Goal: Task Accomplishment & Management: Find specific page/section

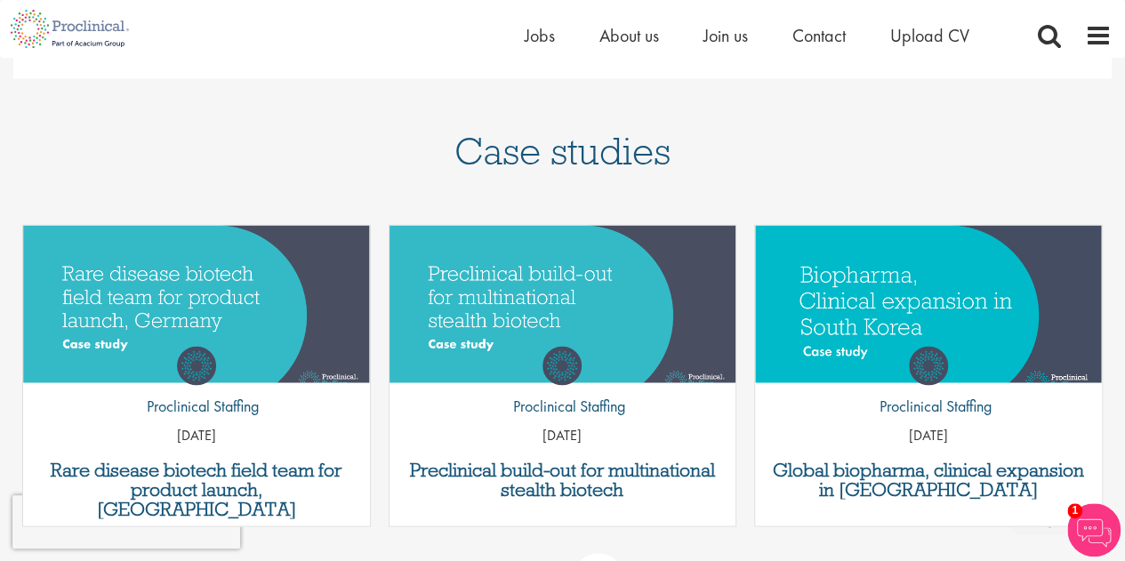
scroll to position [1484, 0]
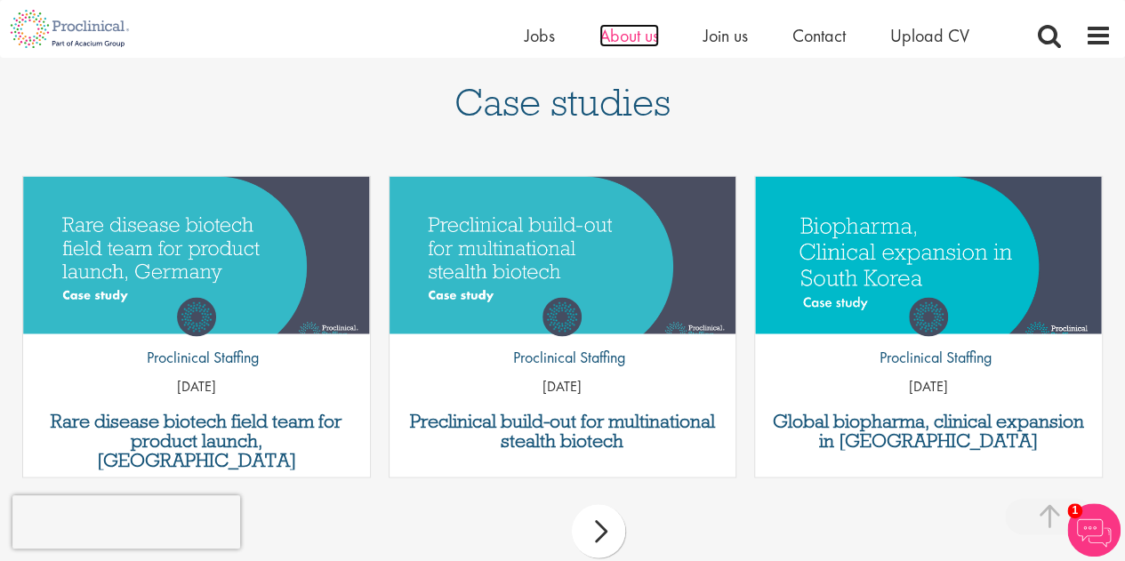
click at [649, 40] on span "About us" at bounding box center [629, 35] width 60 height 23
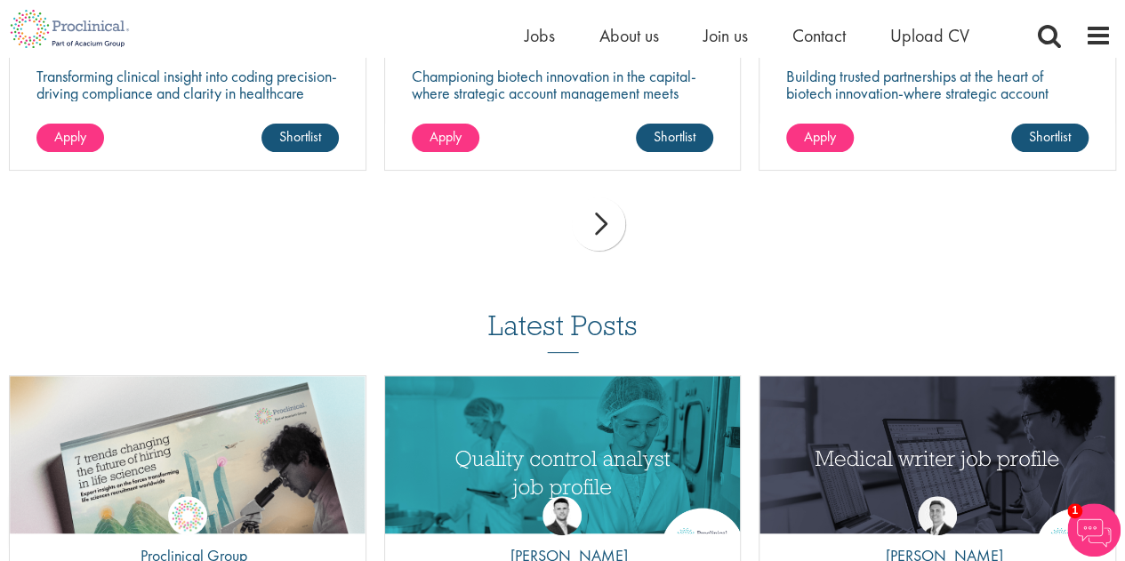
scroll to position [3469, 0]
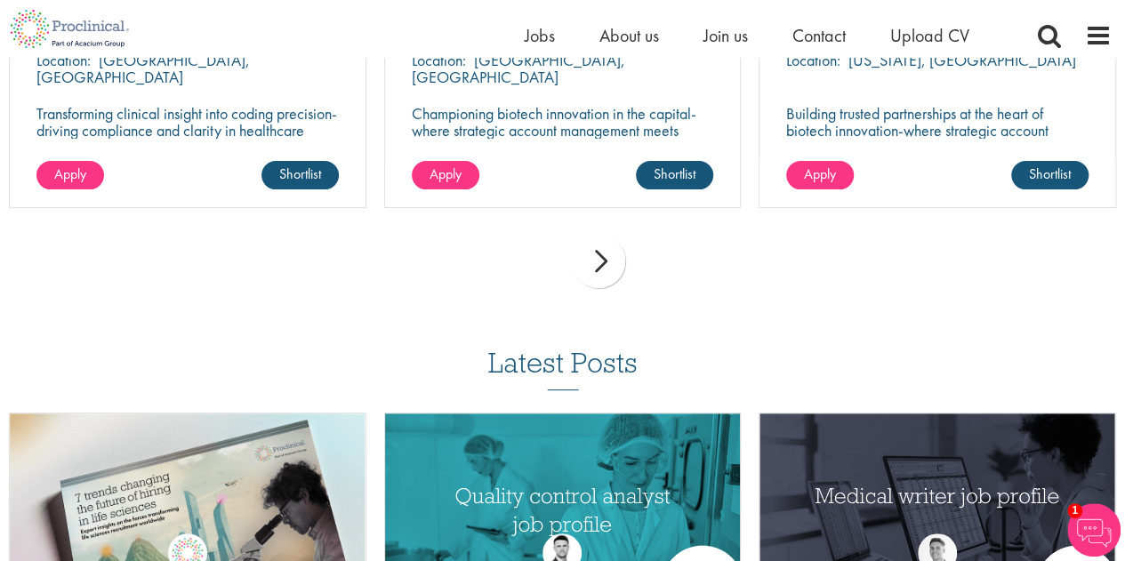
click at [599, 278] on div "next" at bounding box center [598, 261] width 53 height 53
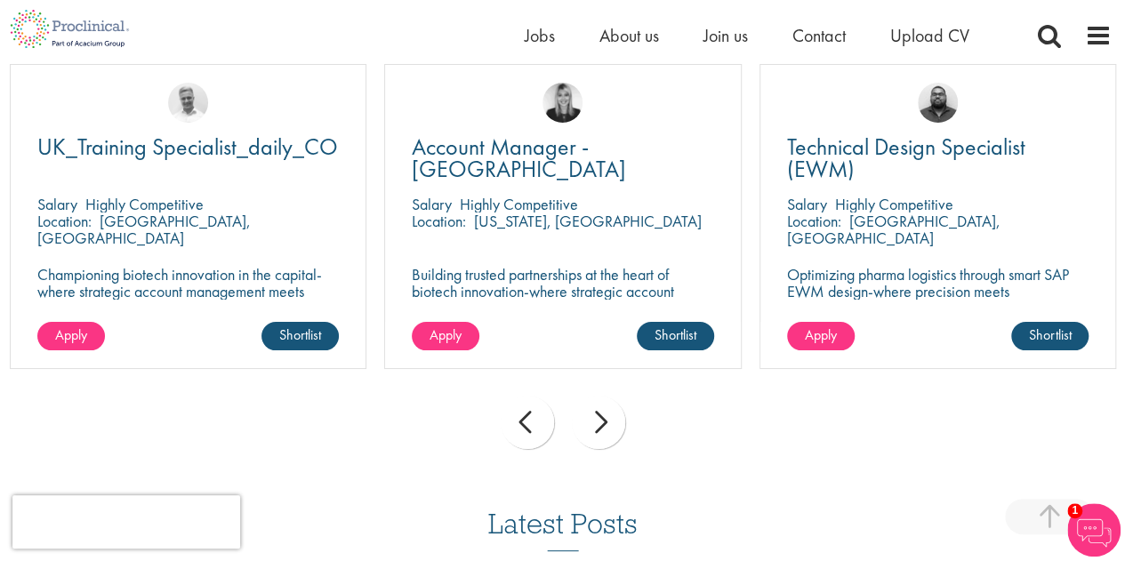
scroll to position [3291, 0]
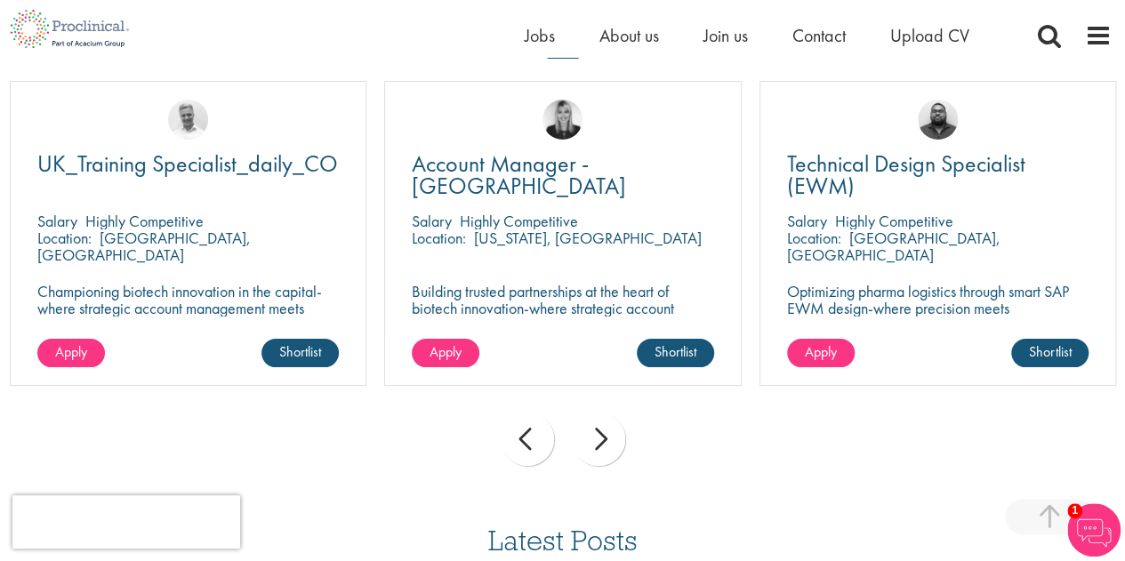
click at [589, 444] on div "next" at bounding box center [598, 439] width 53 height 53
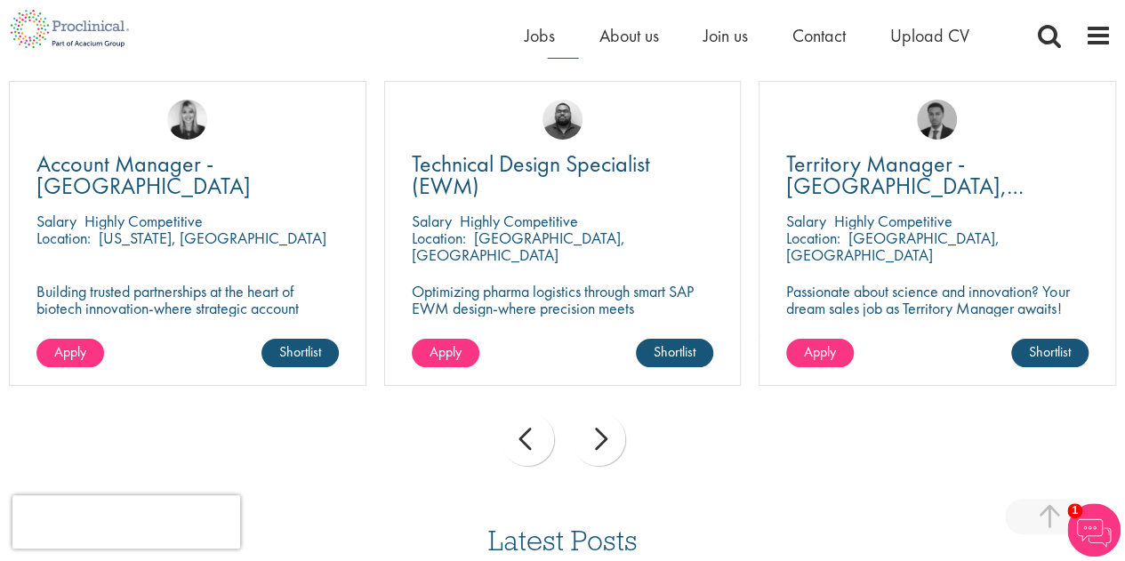
click at [589, 444] on div "next" at bounding box center [598, 439] width 53 height 53
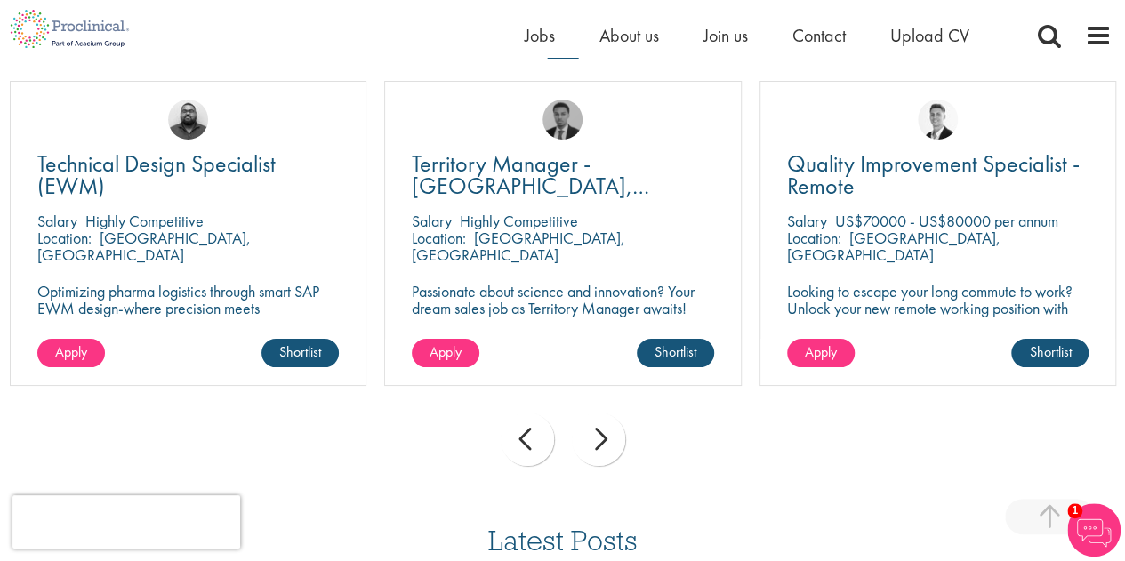
click at [589, 444] on div "next" at bounding box center [598, 439] width 53 height 53
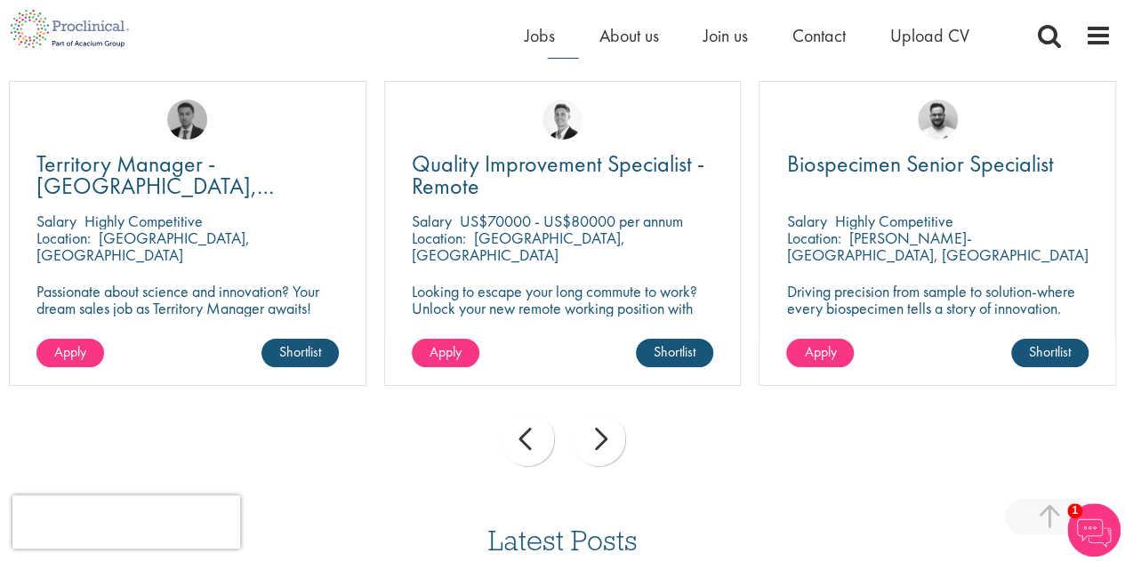
click at [589, 444] on div "next" at bounding box center [598, 439] width 53 height 53
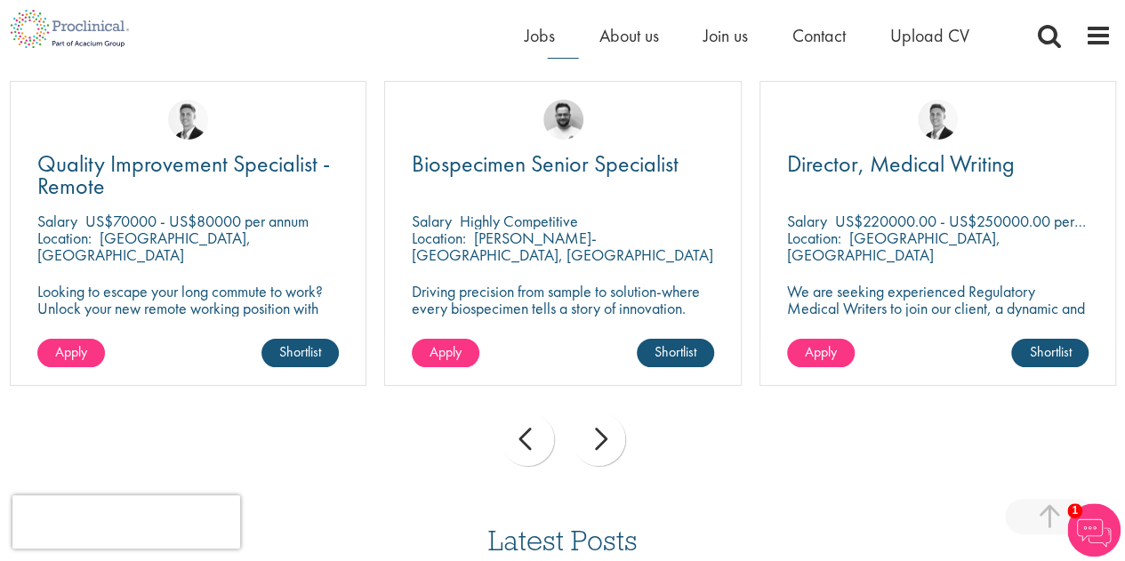
click at [589, 445] on div "next" at bounding box center [598, 439] width 53 height 53
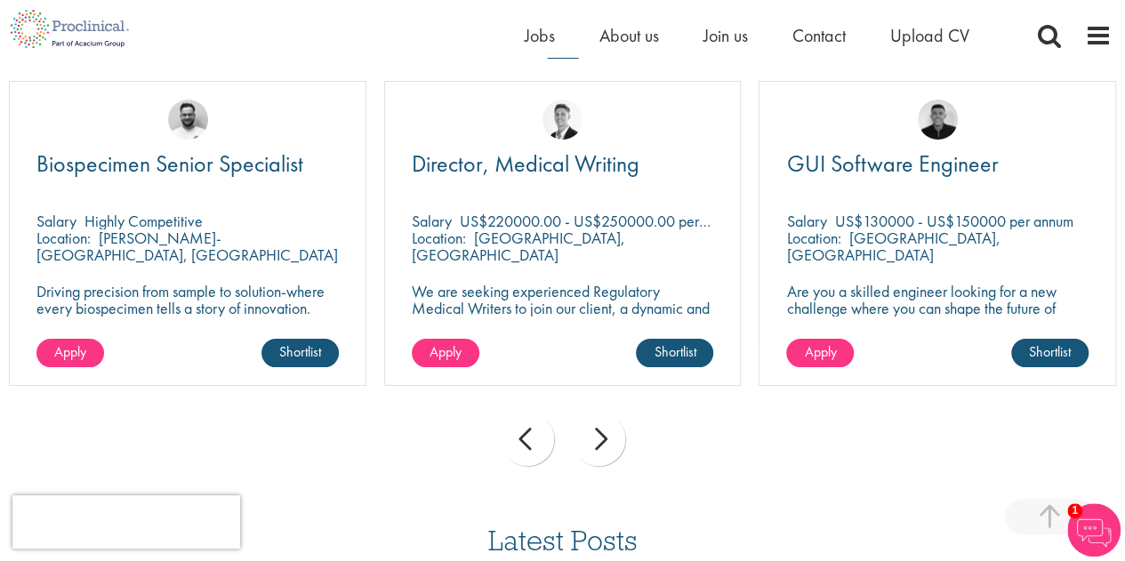
click at [589, 445] on div "next" at bounding box center [598, 439] width 53 height 53
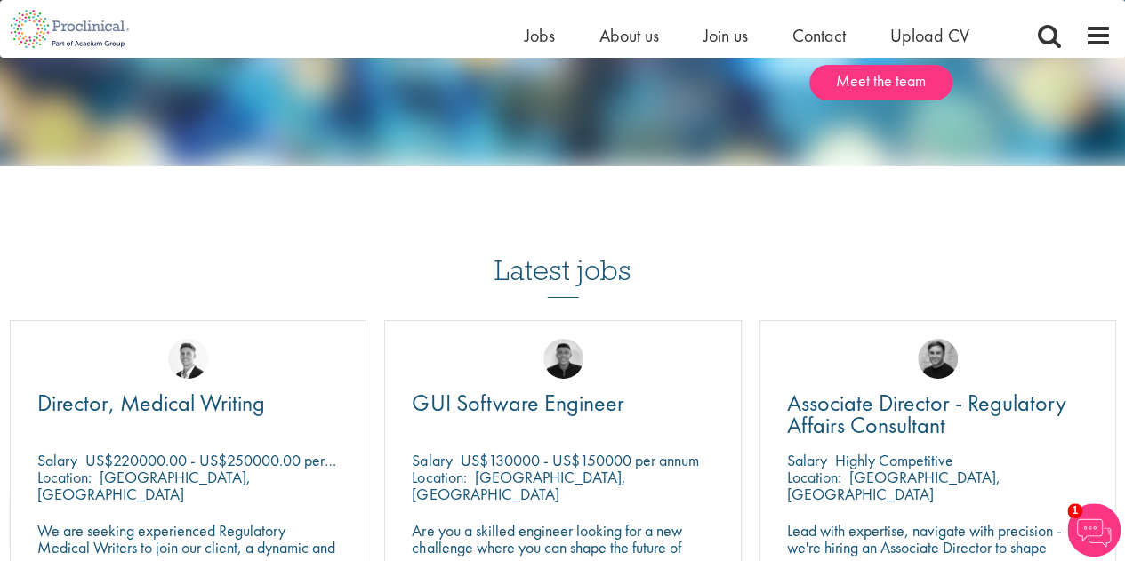
scroll to position [3024, 0]
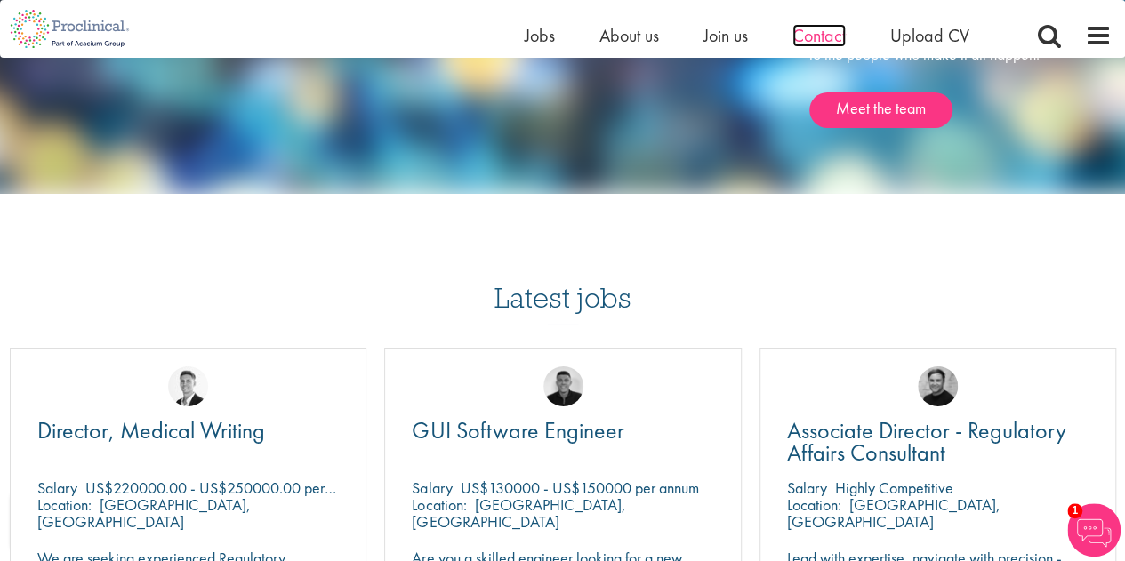
click at [821, 41] on span "Contact" at bounding box center [818, 35] width 53 height 23
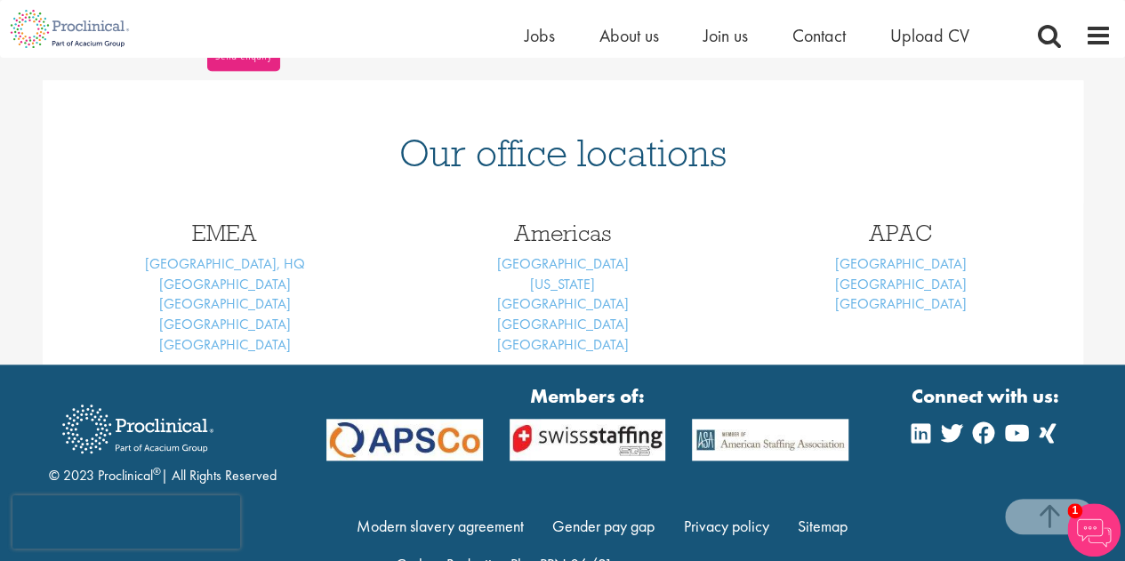
scroll to position [712, 0]
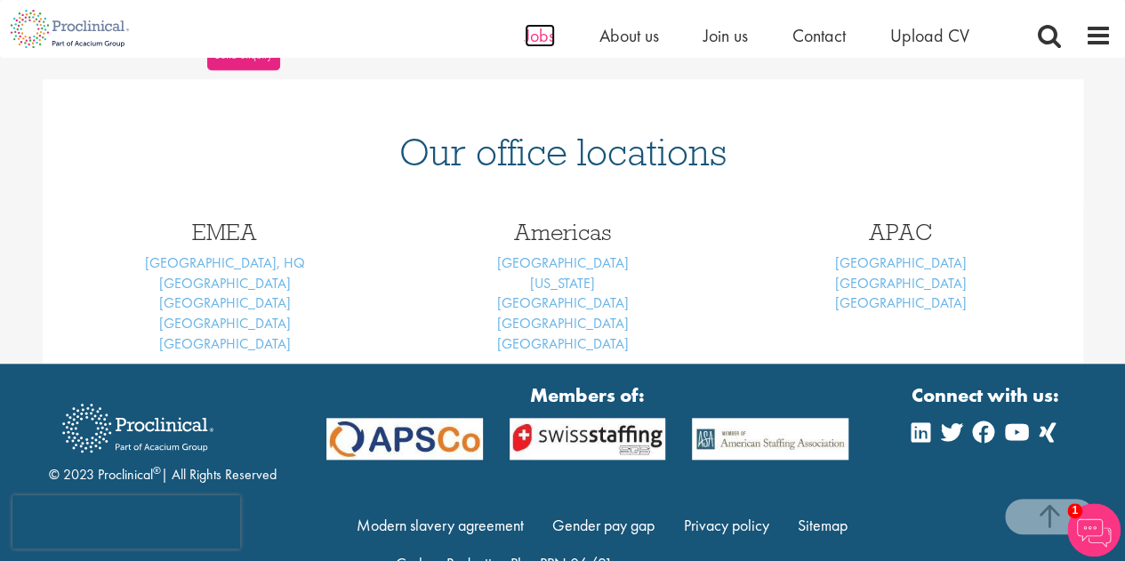
click at [541, 42] on span "Jobs" at bounding box center [540, 35] width 30 height 23
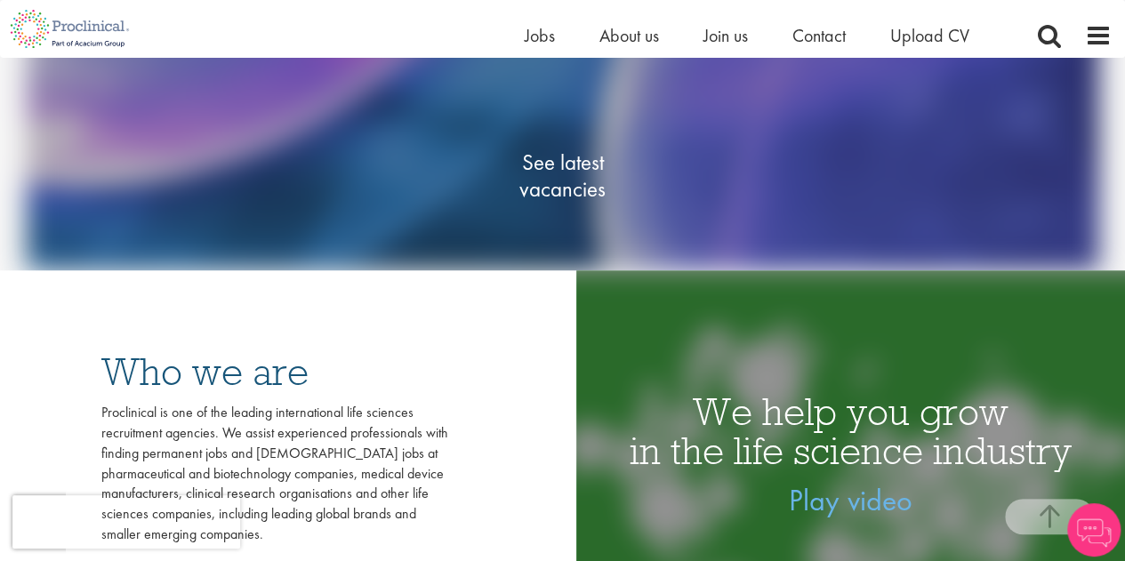
scroll to position [356, 0]
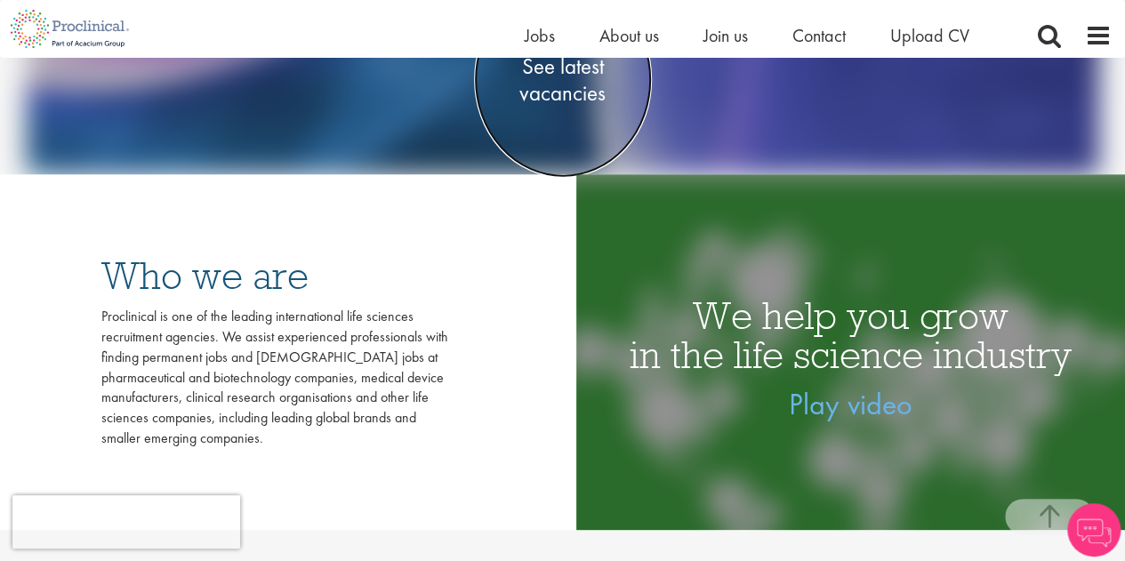
click at [583, 92] on span "See latest vacancies" at bounding box center [563, 79] width 178 height 53
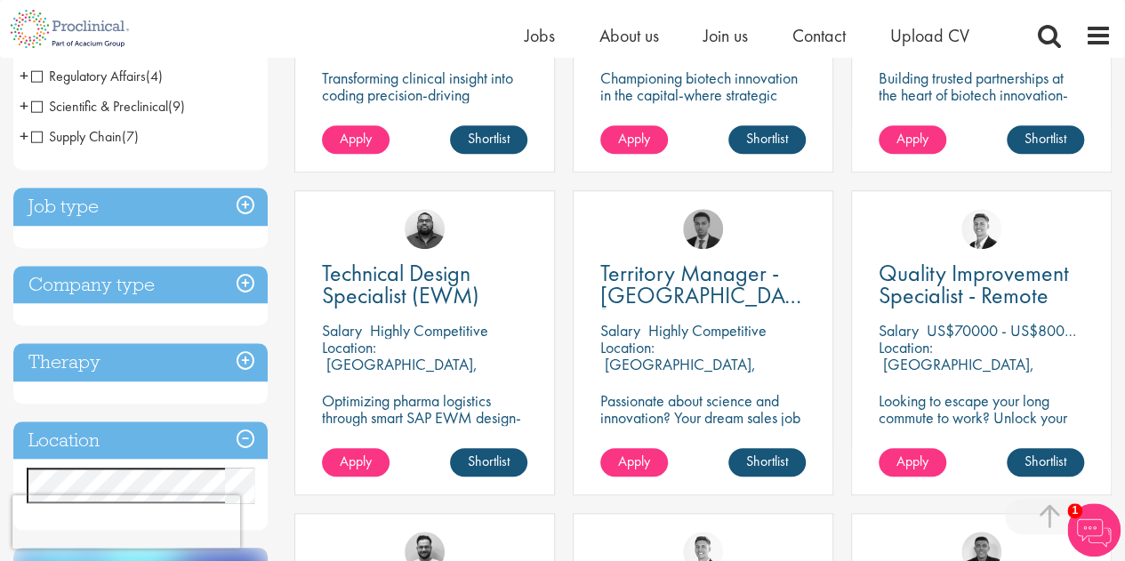
scroll to position [712, 0]
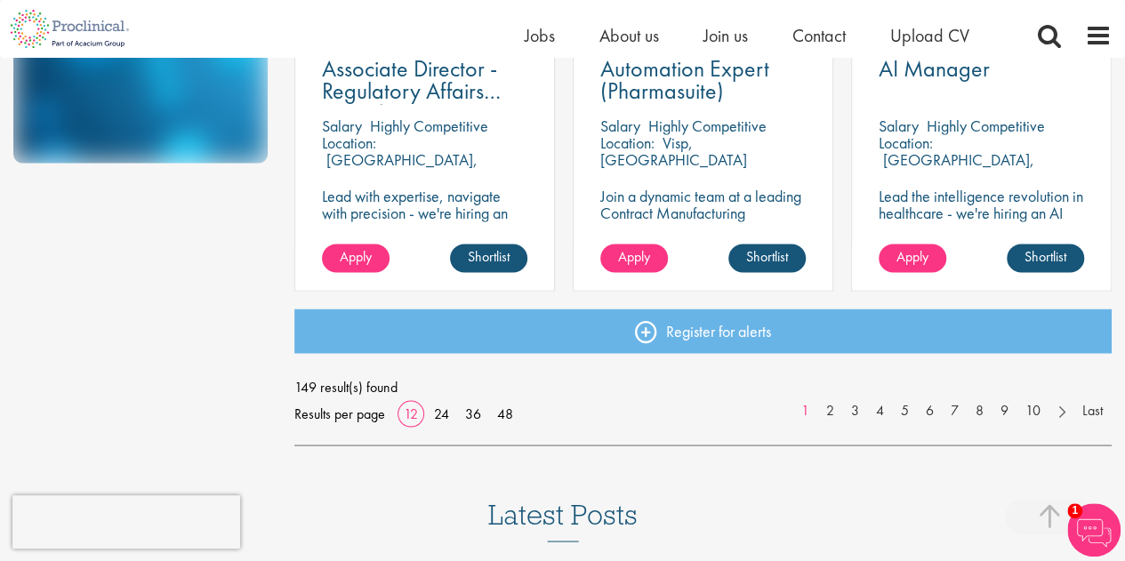
scroll to position [1605, 0]
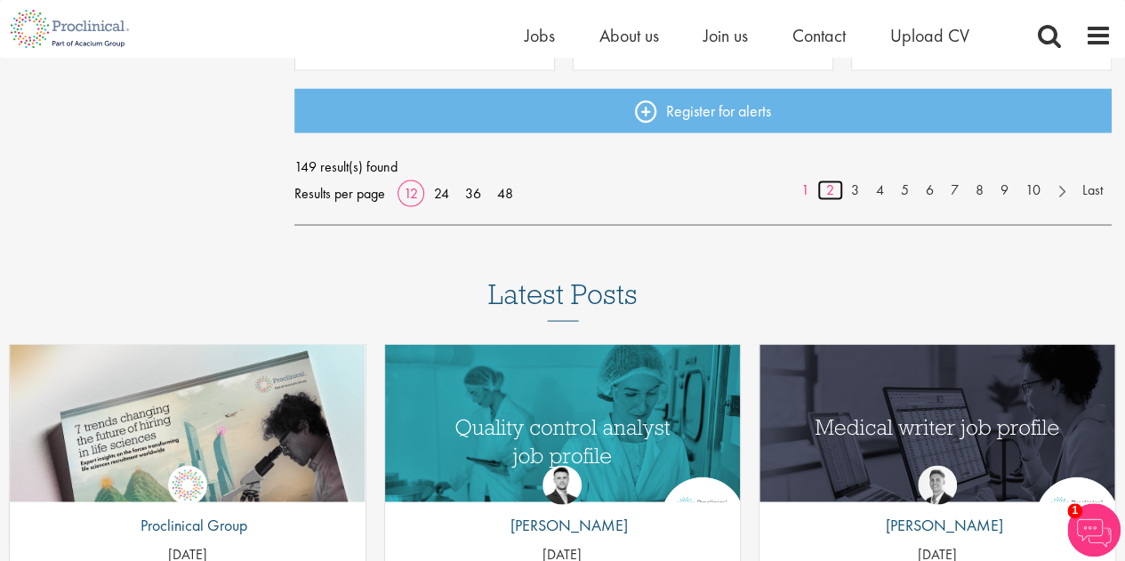
click at [832, 193] on link "2" at bounding box center [830, 190] width 26 height 20
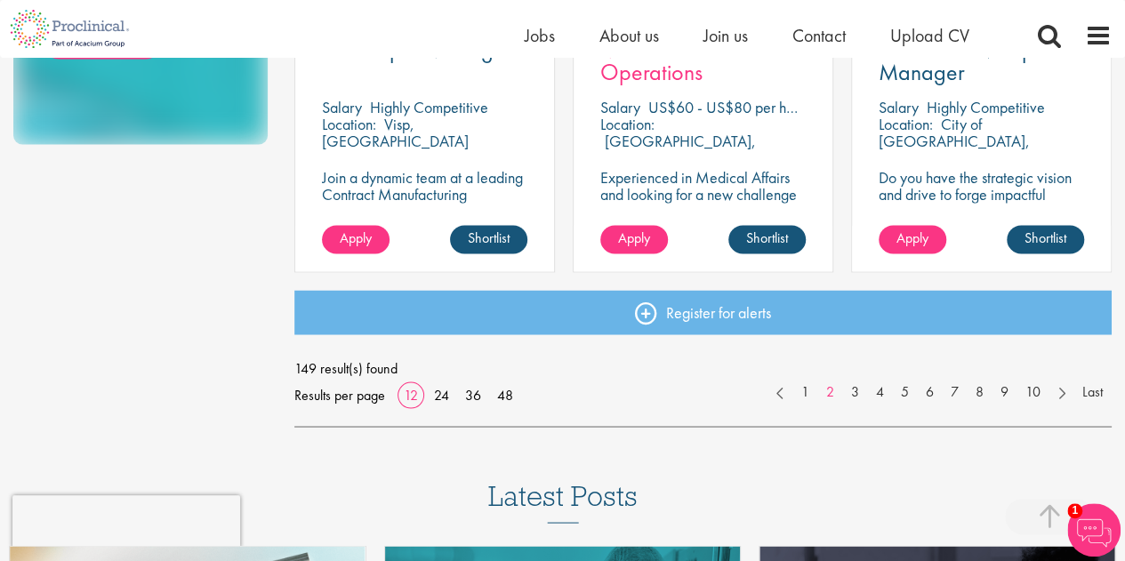
scroll to position [1423, 0]
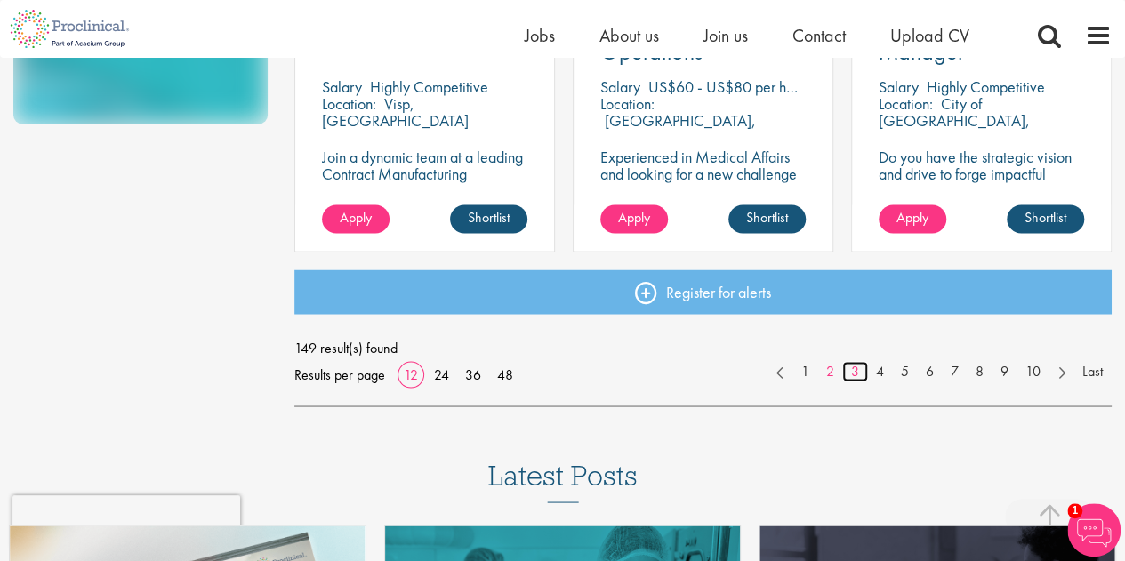
click at [860, 373] on link "3" at bounding box center [855, 371] width 26 height 20
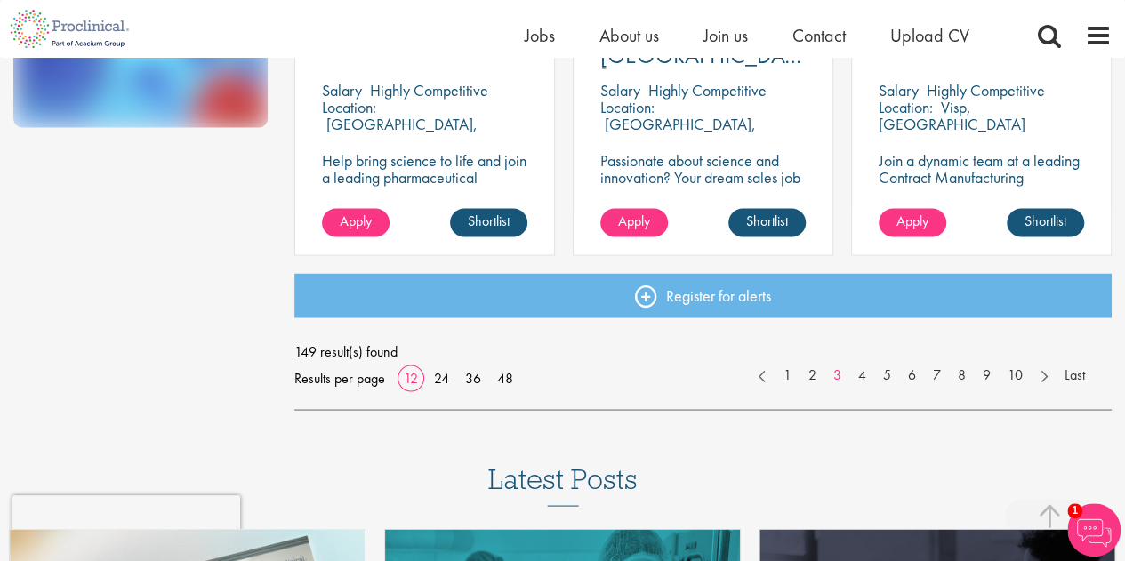
scroll to position [1423, 0]
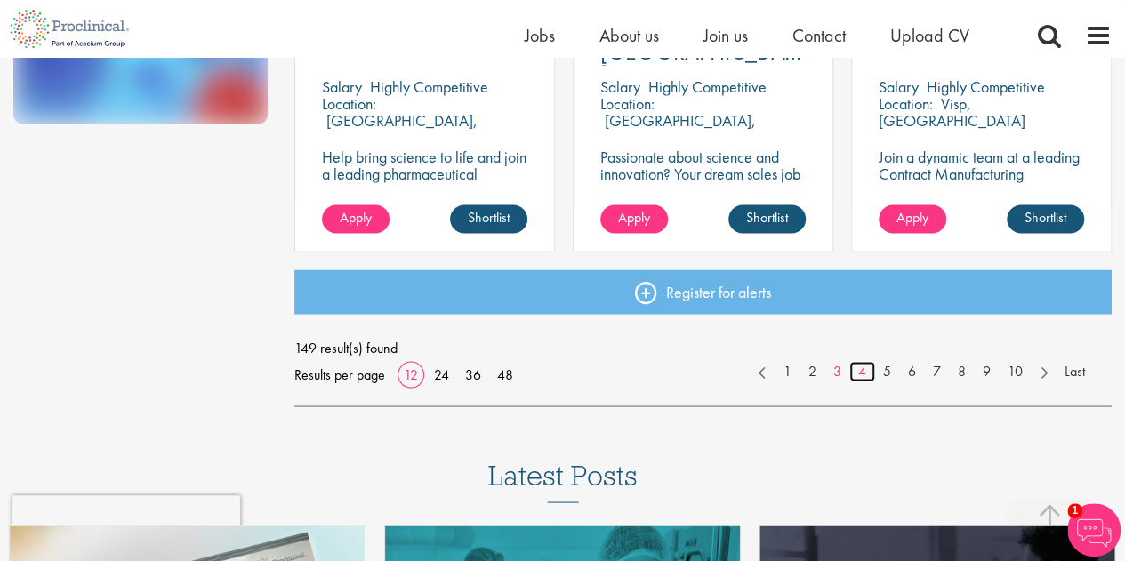
click at [858, 369] on link "4" at bounding box center [862, 371] width 26 height 20
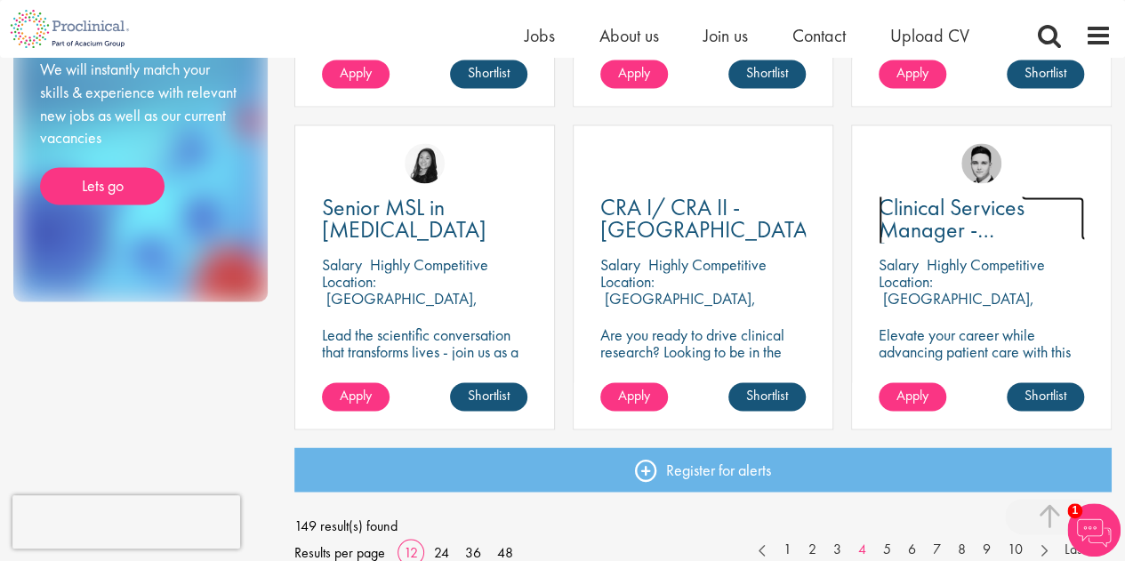
scroll to position [1601, 0]
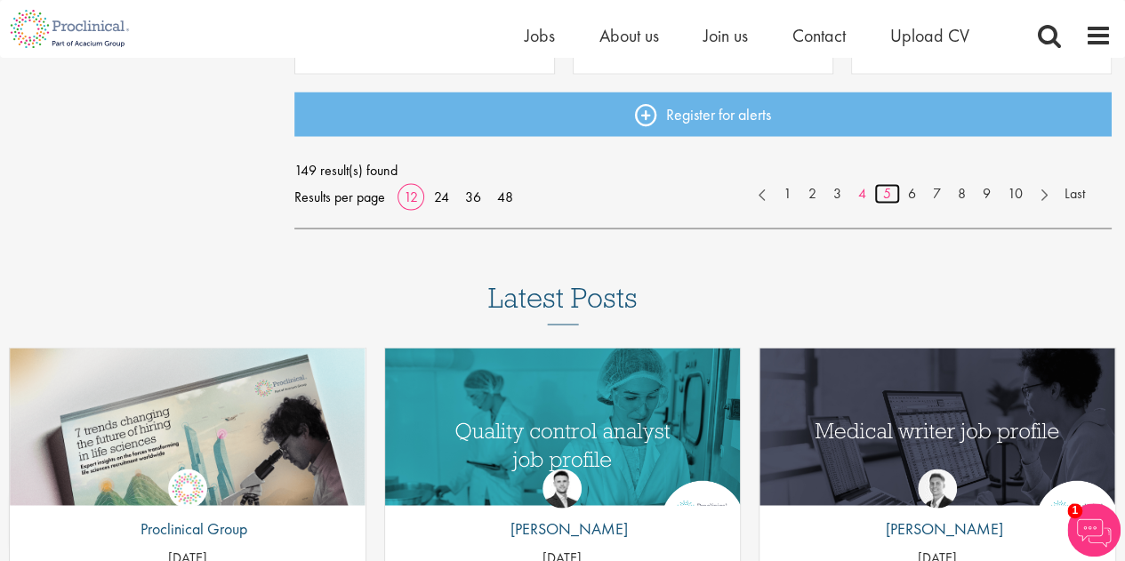
click at [888, 193] on link "5" at bounding box center [887, 193] width 26 height 20
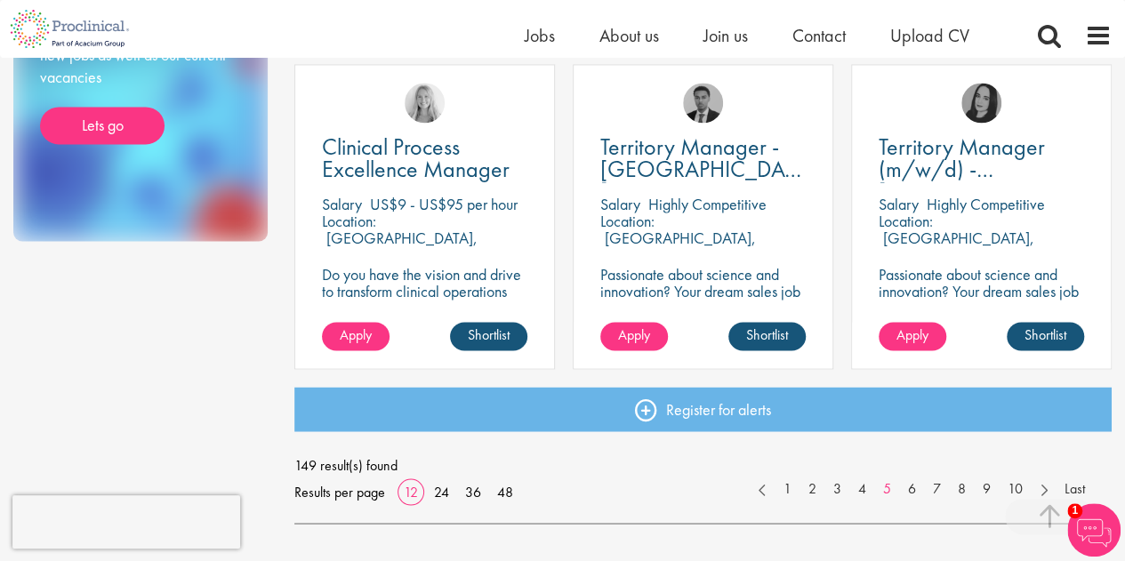
scroll to position [1334, 0]
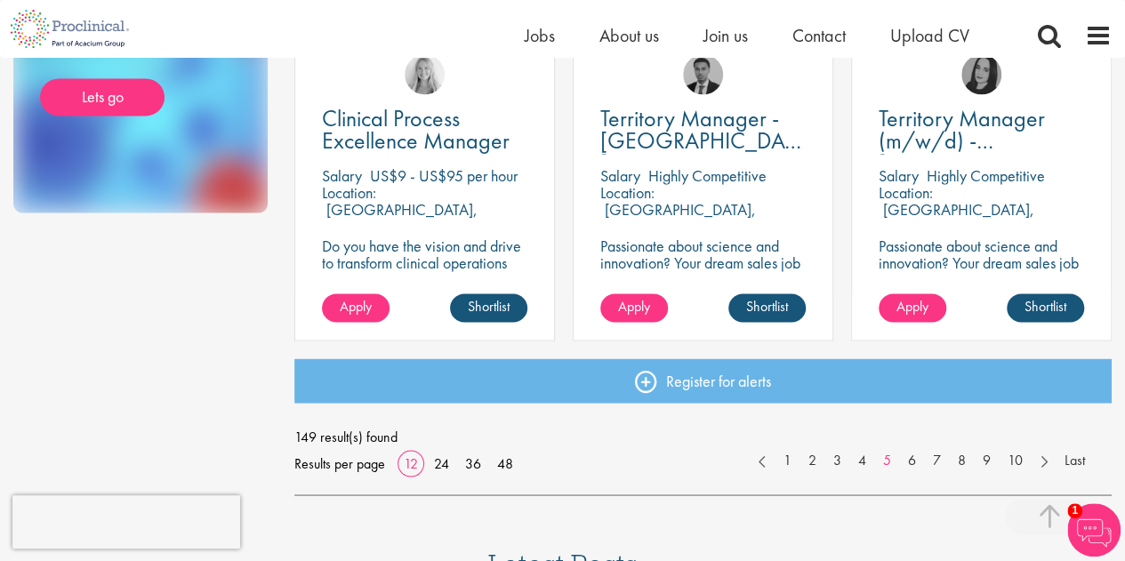
click at [487, 244] on p "Do you have the vision and drive to transform clinical operations into models o…" at bounding box center [424, 271] width 205 height 68
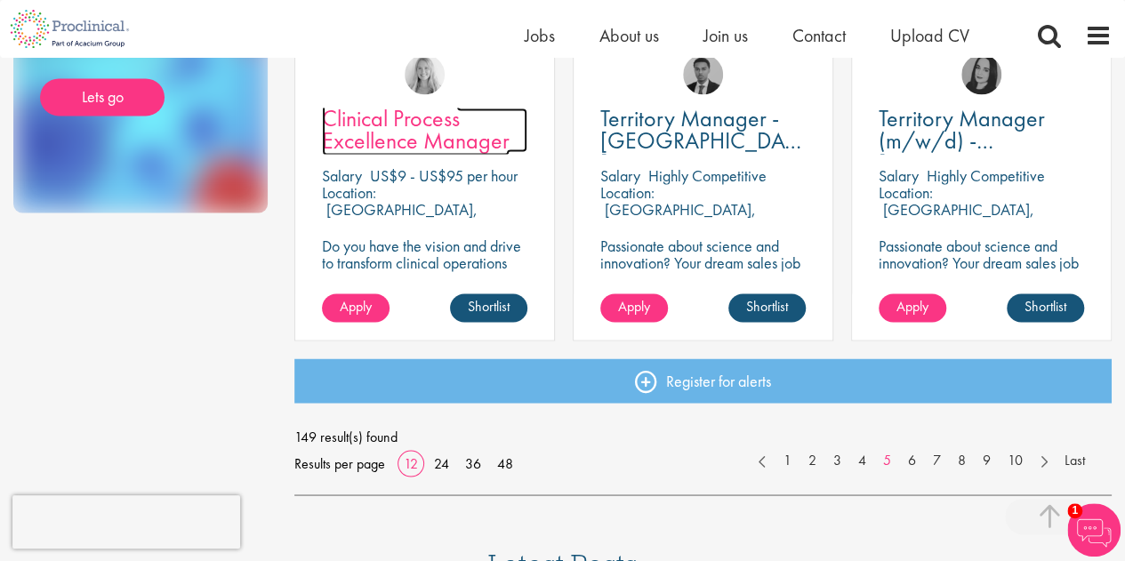
click at [479, 147] on span "Clinical Process Excellence Manager" at bounding box center [416, 129] width 188 height 52
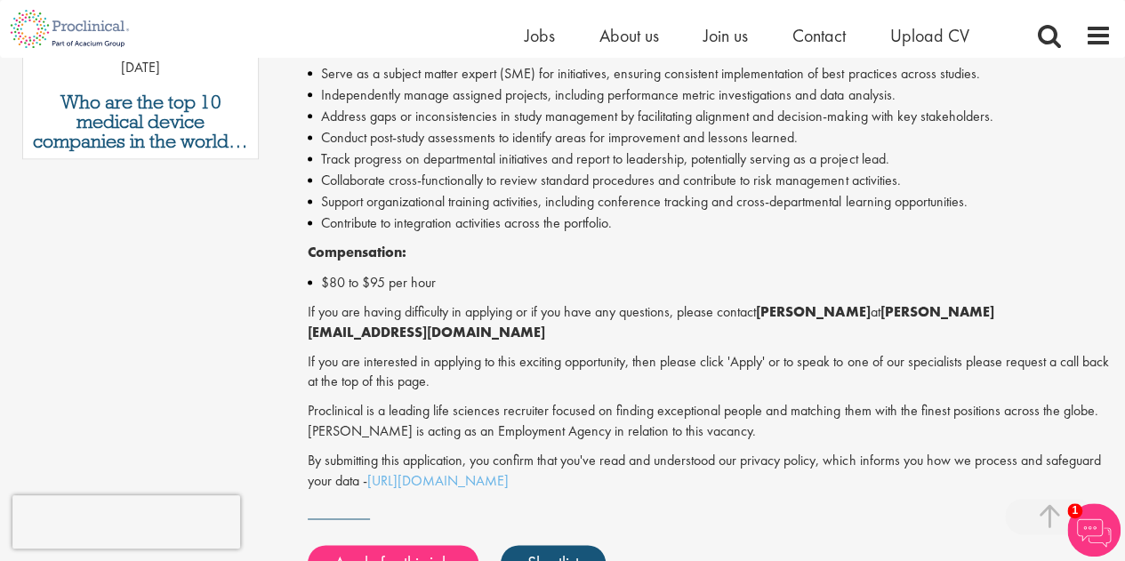
scroll to position [1334, 0]
